Goal: Task Accomplishment & Management: Manage account settings

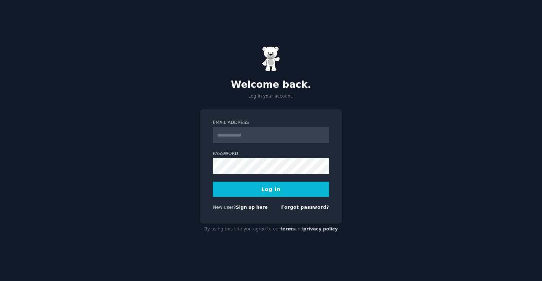
type input "**********"
click at [259, 195] on button "Log In" at bounding box center [271, 189] width 116 height 15
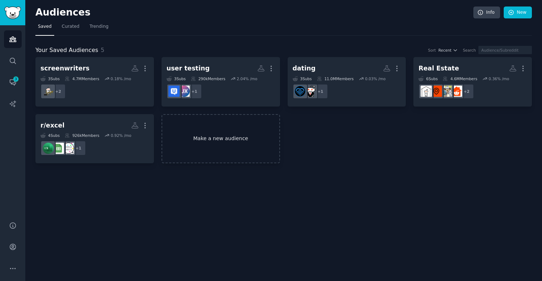
click at [233, 135] on link "Make a new audience" at bounding box center [220, 138] width 118 height 49
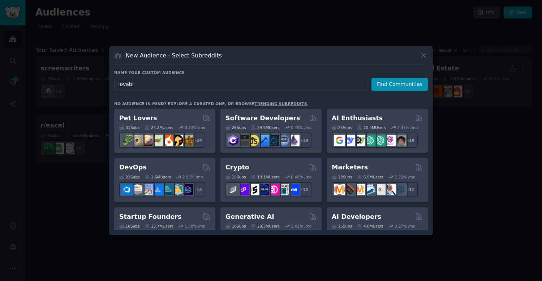
type input "lovable"
click button "Find Communities" at bounding box center [399, 84] width 56 height 13
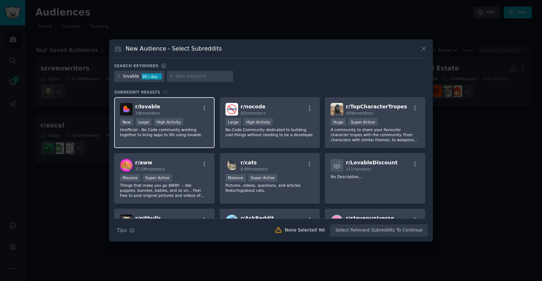
click at [186, 112] on div "r/ lovable 18k members" at bounding box center [164, 109] width 89 height 13
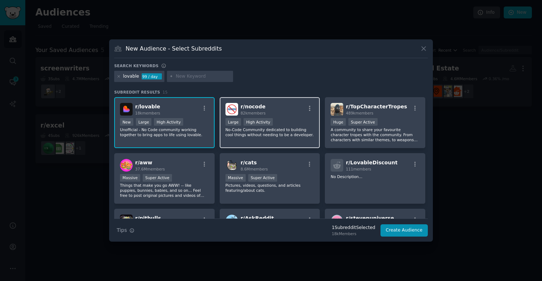
click at [292, 113] on div "r/ nocode 82k members" at bounding box center [269, 109] width 89 height 13
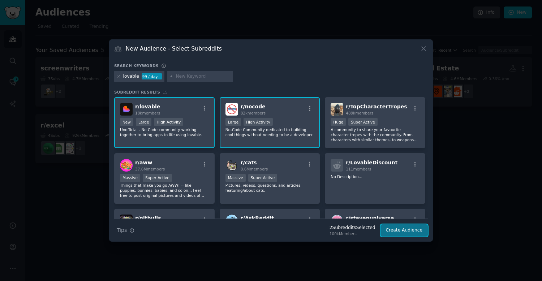
click at [402, 230] on button "Create Audience" at bounding box center [404, 230] width 48 height 12
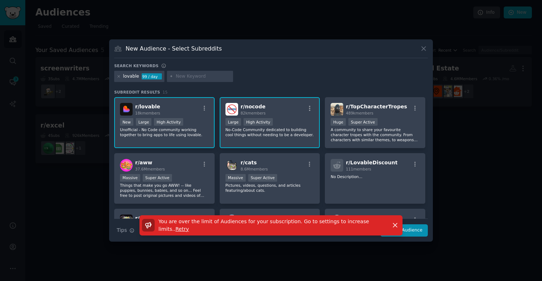
click at [259, 122] on div "High Activity" at bounding box center [257, 122] width 29 height 8
click at [294, 122] on div ">= 80th percentile for submissions / day Large High Activity" at bounding box center [269, 122] width 89 height 9
click at [306, 134] on p "No-Code Community dedicated to building cool things without needing to be a dev…" at bounding box center [269, 132] width 89 height 10
click at [419, 230] on div "You are over the limit of Audiences for your subscription. Go to settings to in…" at bounding box center [270, 228] width 323 height 27
click at [394, 225] on icon "button" at bounding box center [395, 225] width 4 height 4
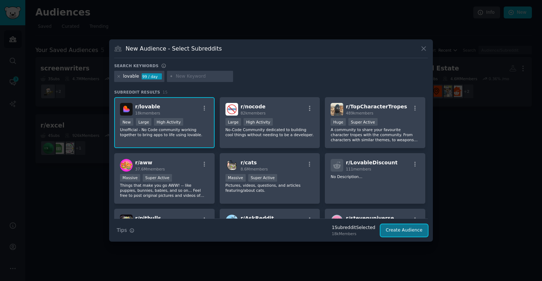
click at [403, 234] on button "Create Audience" at bounding box center [404, 230] width 48 height 12
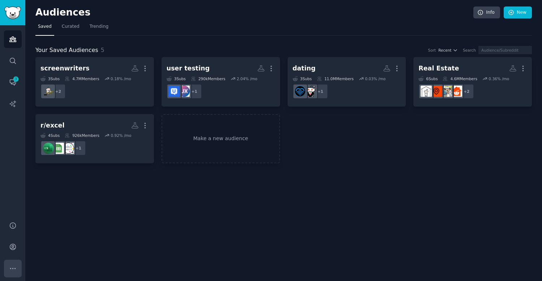
click at [14, 265] on icon "Sidebar" at bounding box center [13, 269] width 8 height 8
click at [109, 34] on link "Trending" at bounding box center [99, 28] width 24 height 15
click at [14, 19] on link "Sidebar" at bounding box center [12, 12] width 25 height 25
click at [11, 240] on link "Account" at bounding box center [13, 247] width 18 height 18
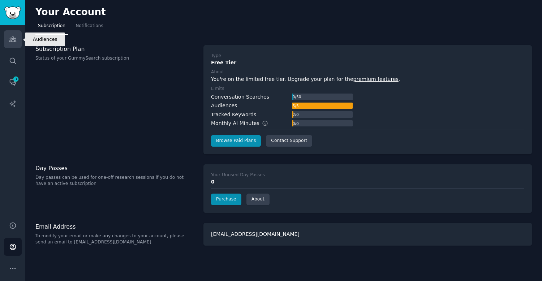
click at [15, 42] on icon "Sidebar" at bounding box center [13, 39] width 8 height 8
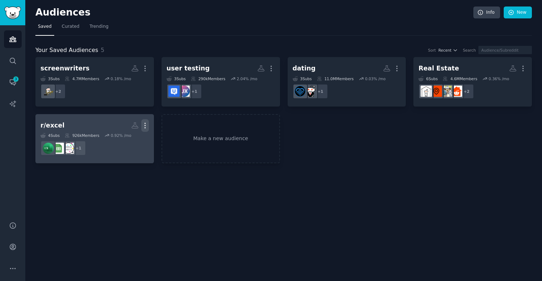
click at [144, 122] on icon "button" at bounding box center [145, 126] width 8 height 8
click at [126, 142] on p "Delete" at bounding box center [125, 141] width 17 height 8
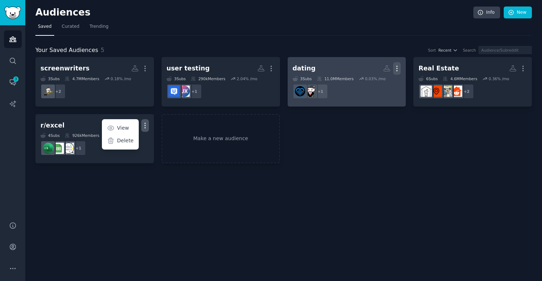
click at [396, 68] on icon "button" at bounding box center [397, 69] width 8 height 8
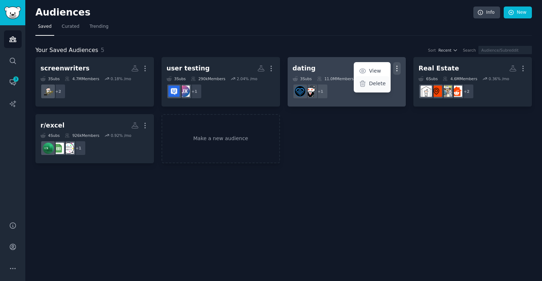
click at [373, 84] on p "Delete" at bounding box center [377, 84] width 17 height 8
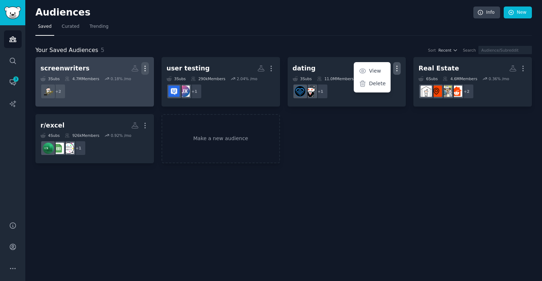
click at [147, 68] on icon "button" at bounding box center [145, 69] width 8 height 8
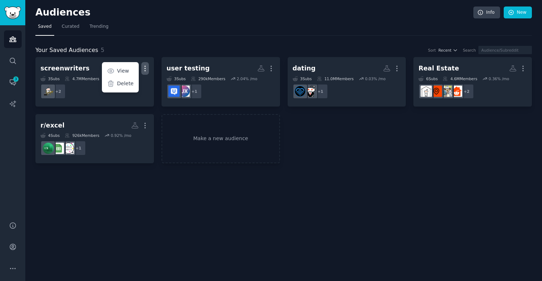
click at [197, 195] on div "Audiences Info New Saved Curated Trending Your Saved Audiences 5 Sort Recent Se…" at bounding box center [283, 140] width 516 height 281
click at [221, 145] on link "Make a new audience" at bounding box center [220, 138] width 118 height 49
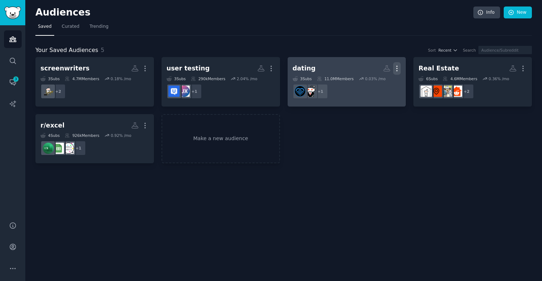
click at [396, 68] on icon "button" at bounding box center [397, 69] width 8 height 8
click at [369, 84] on div "Delete" at bounding box center [372, 83] width 34 height 15
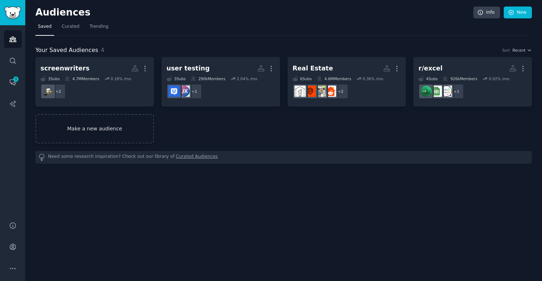
click at [103, 122] on link "Make a new audience" at bounding box center [94, 128] width 118 height 29
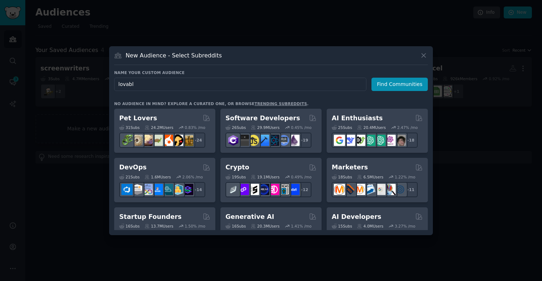
type input "lovable"
click button "Find Communities" at bounding box center [399, 84] width 56 height 13
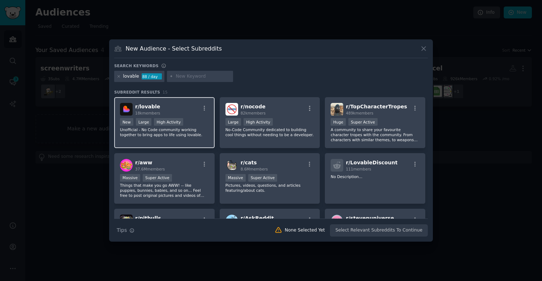
click at [144, 112] on span "18k members" at bounding box center [147, 113] width 25 height 4
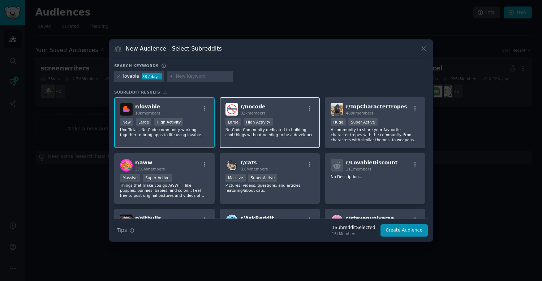
click at [269, 110] on div "r/ nocode 82k members" at bounding box center [269, 109] width 89 height 13
click at [184, 77] on input "text" at bounding box center [202, 76] width 55 height 6
type input "bolt.new"
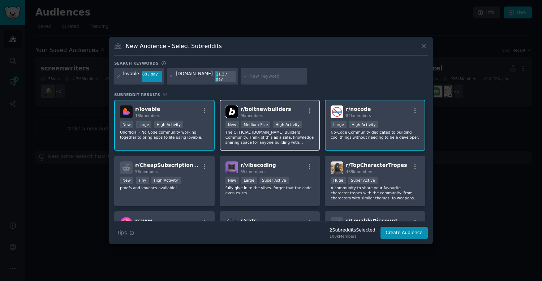
click at [294, 112] on div "r/ boltnewbuilders 9k members" at bounding box center [269, 111] width 89 height 13
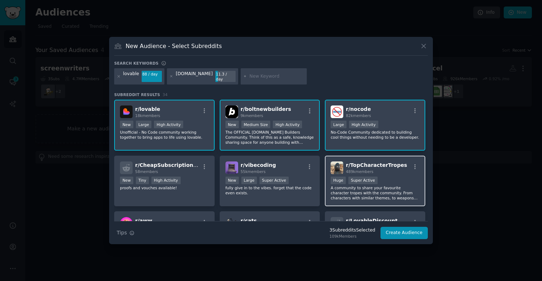
scroll to position [69, 0]
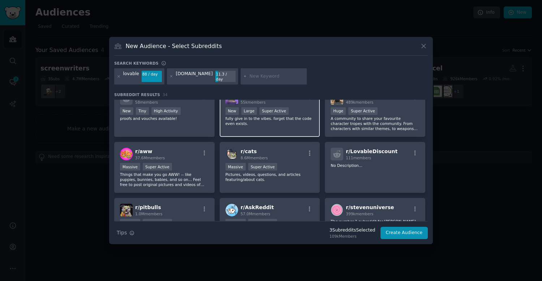
click at [295, 129] on div "r/ vibecoding 55k members New Large Super Active fully give in to the vibes. fo…" at bounding box center [270, 111] width 100 height 51
click at [401, 229] on button "Create Audience" at bounding box center [404, 233] width 48 height 12
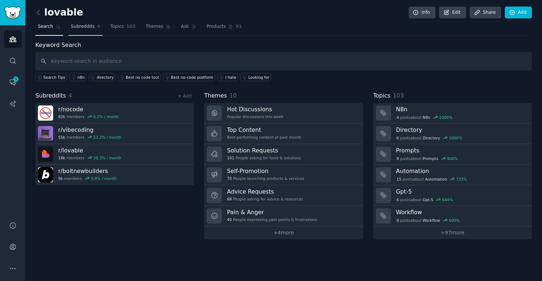
click at [88, 25] on span "Subreddits" at bounding box center [83, 26] width 24 height 6
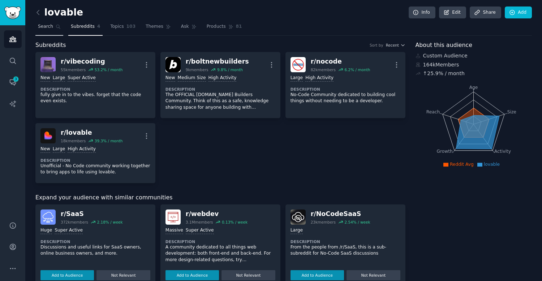
click at [60, 29] on link "Search" at bounding box center [49, 28] width 28 height 15
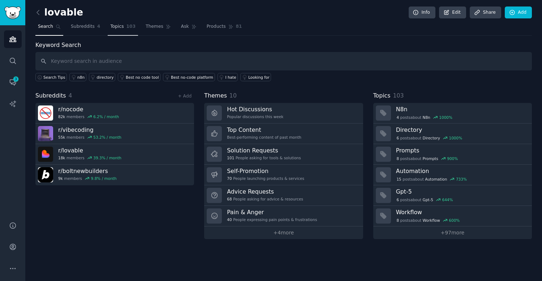
click at [126, 28] on span "103" at bounding box center [130, 26] width 9 height 6
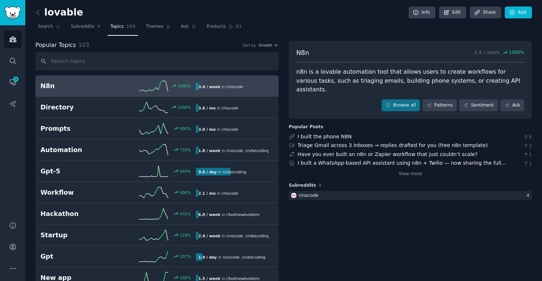
click at [89, 90] on h2 "N8n" at bounding box center [79, 86] width 78 height 9
click at [46, 30] on link "Search" at bounding box center [49, 28] width 28 height 15
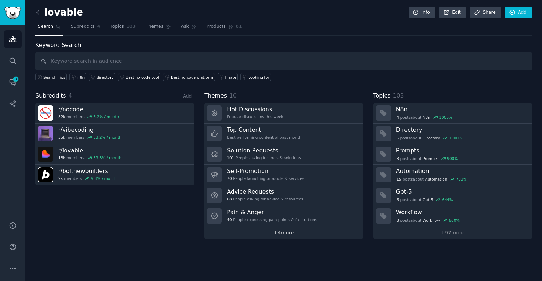
click at [287, 234] on link "+ 4 more" at bounding box center [283, 232] width 158 height 13
click at [457, 233] on link "+ 97 more" at bounding box center [452, 232] width 158 height 13
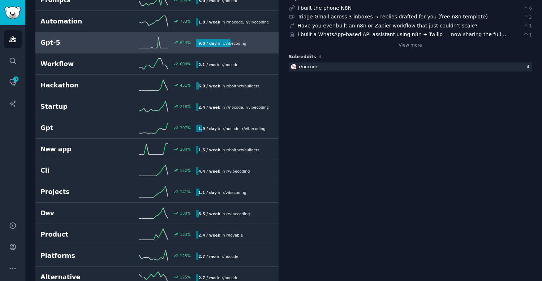
scroll to position [128, 0]
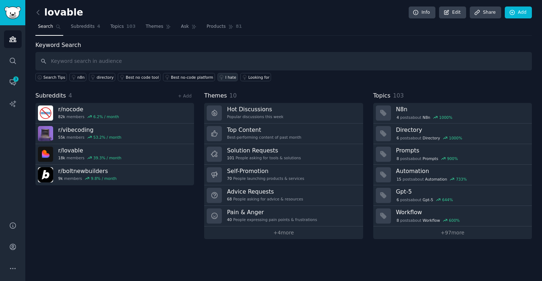
click at [222, 79] on link "I hate" at bounding box center [227, 77] width 21 height 8
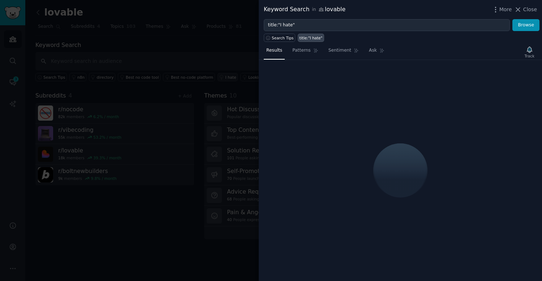
click at [222, 79] on div at bounding box center [271, 140] width 542 height 281
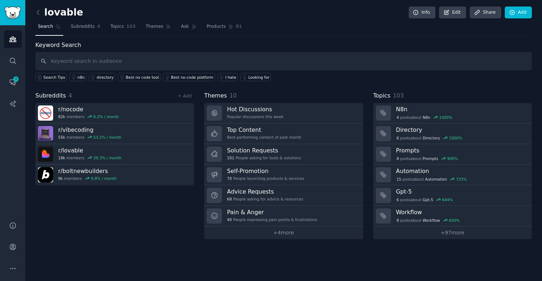
click at [244, 92] on div "Themes 10" at bounding box center [283, 95] width 158 height 9
click at [226, 73] on link "I hate" at bounding box center [227, 77] width 21 height 8
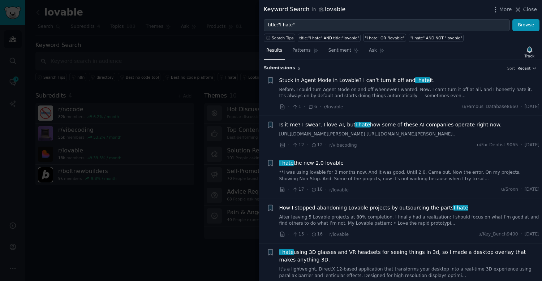
click at [388, 126] on span "Is it me? I swear, I love AI, but I hate how some of these AI companies operate…" at bounding box center [390, 125] width 222 height 8
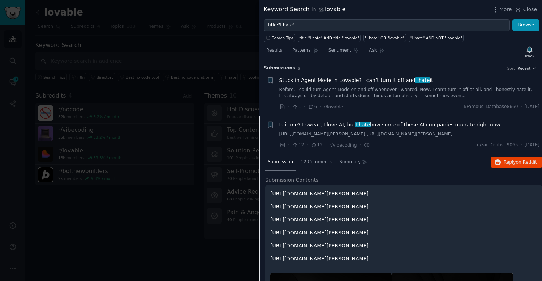
click at [231, 134] on div at bounding box center [271, 140] width 542 height 281
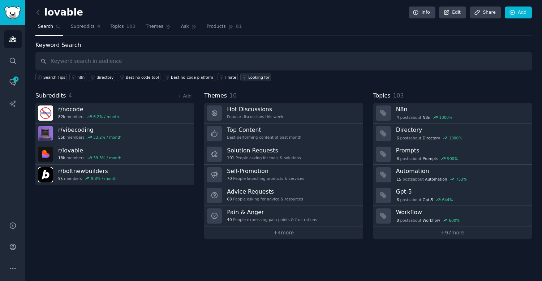
click at [248, 76] on div "Looking for" at bounding box center [258, 77] width 21 height 5
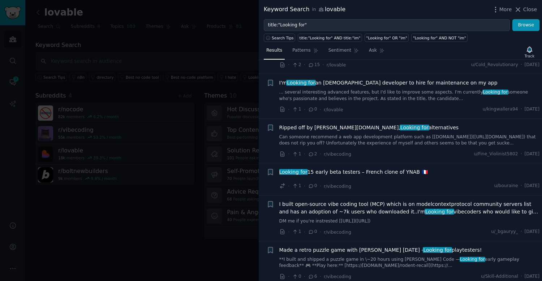
scroll to position [313, 0]
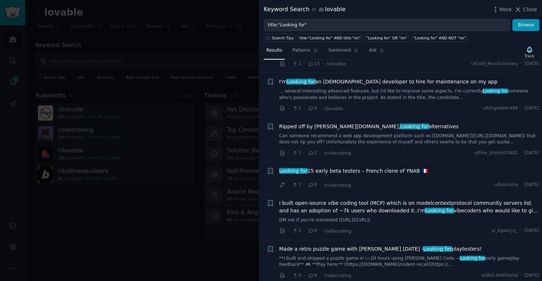
click at [221, 144] on div at bounding box center [271, 140] width 542 height 281
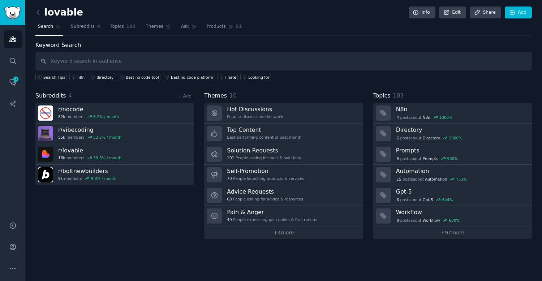
click at [318, 85] on div "Keyword Search Search Tips n8n directory Best no code tool Best no-code platfor…" at bounding box center [283, 140] width 496 height 198
